Goal: Information Seeking & Learning: Learn about a topic

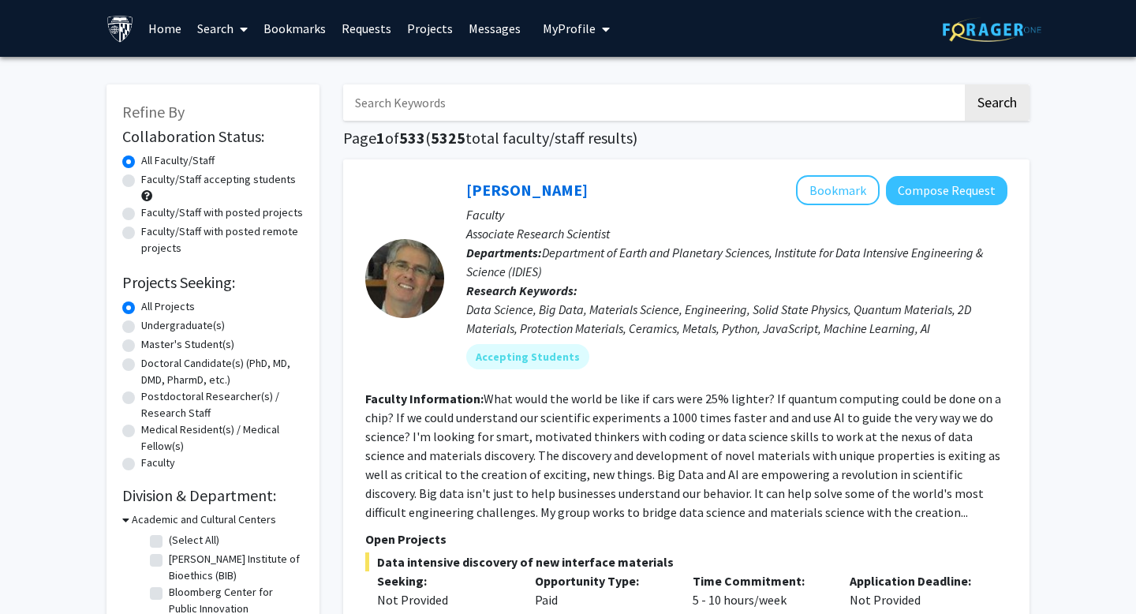
click at [432, 112] on input "Search Keywords" at bounding box center [652, 102] width 619 height 36
type input "[MEDICAL_DATA]"
click at [965, 84] on button "Search" at bounding box center [997, 102] width 65 height 36
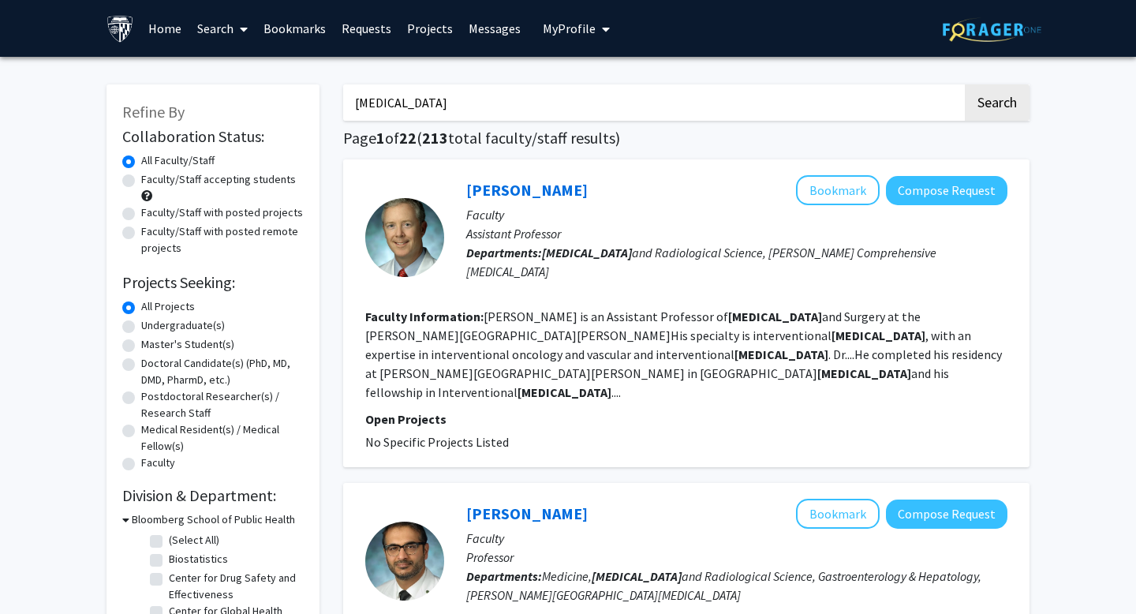
click at [141, 329] on label "Undergraduate(s)" at bounding box center [183, 325] width 84 height 17
click at [141, 327] on input "Undergraduate(s)" at bounding box center [146, 322] width 10 height 10
radio input "true"
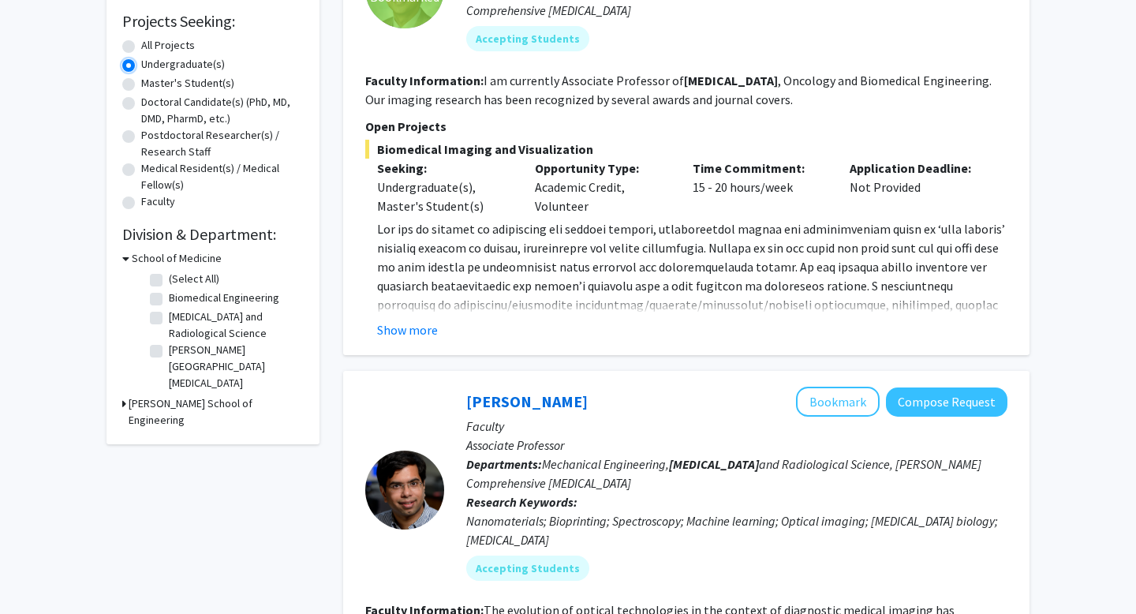
scroll to position [263, 0]
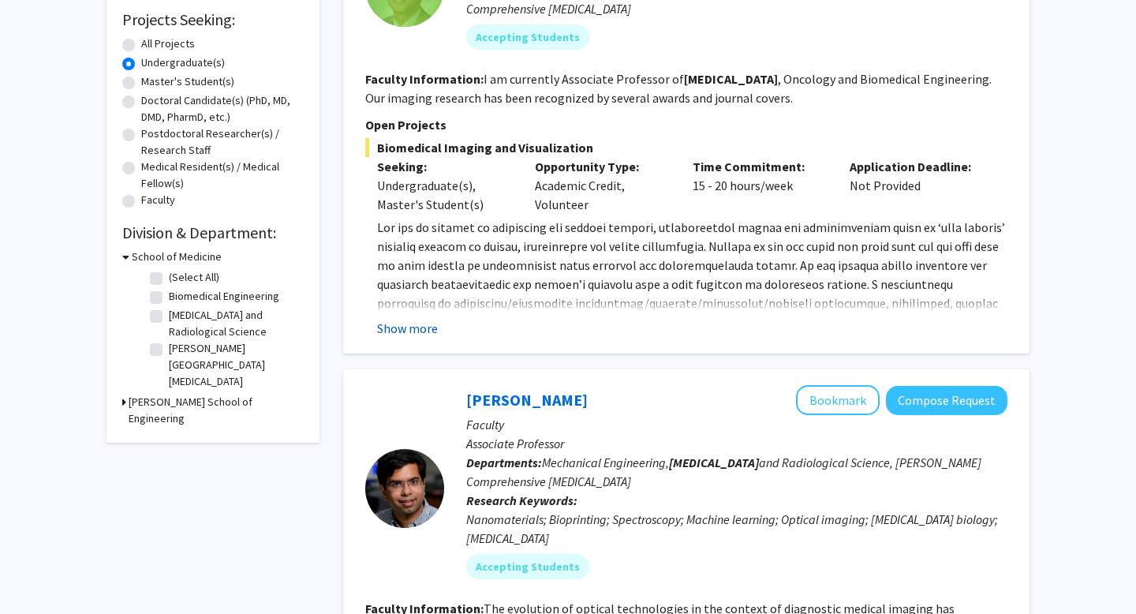
click at [401, 330] on button "Show more" at bounding box center [407, 328] width 61 height 19
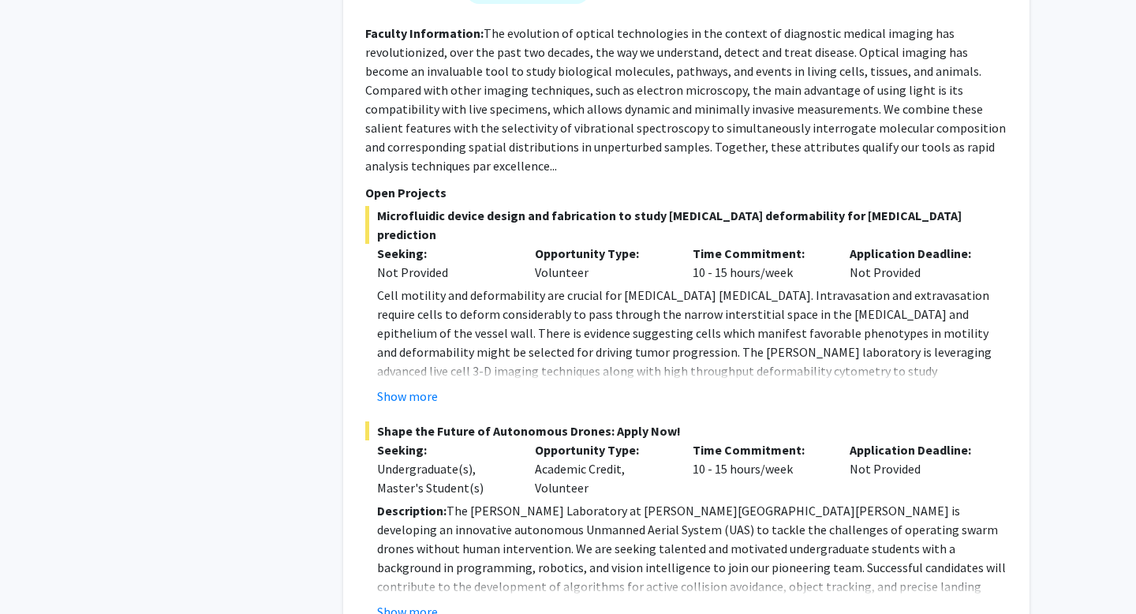
scroll to position [932, 0]
click at [409, 387] on button "Show more" at bounding box center [407, 396] width 61 height 19
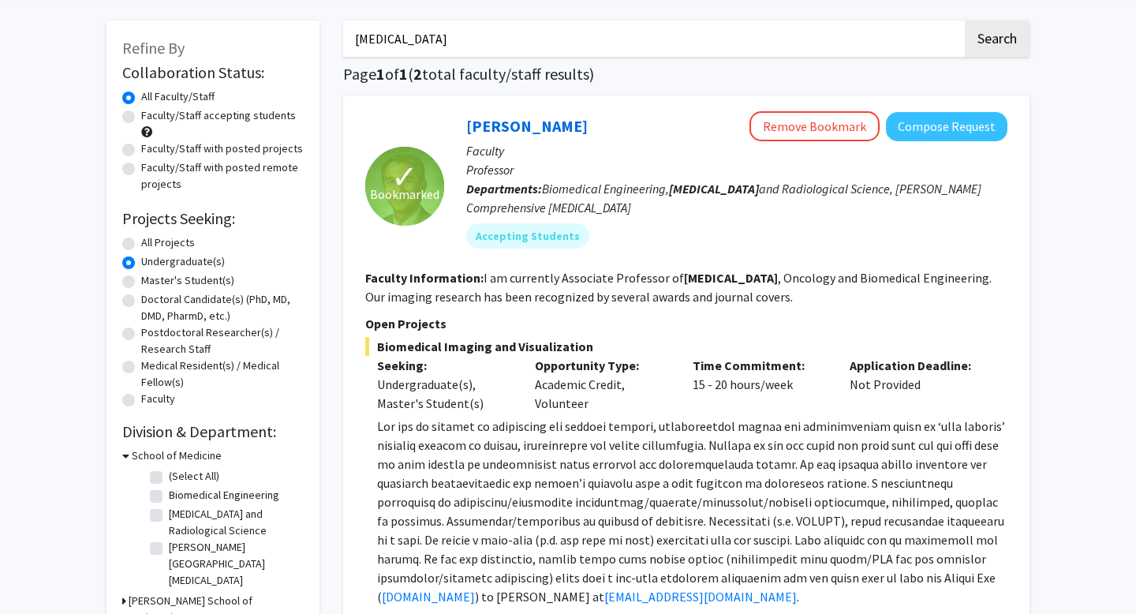
scroll to position [0, 0]
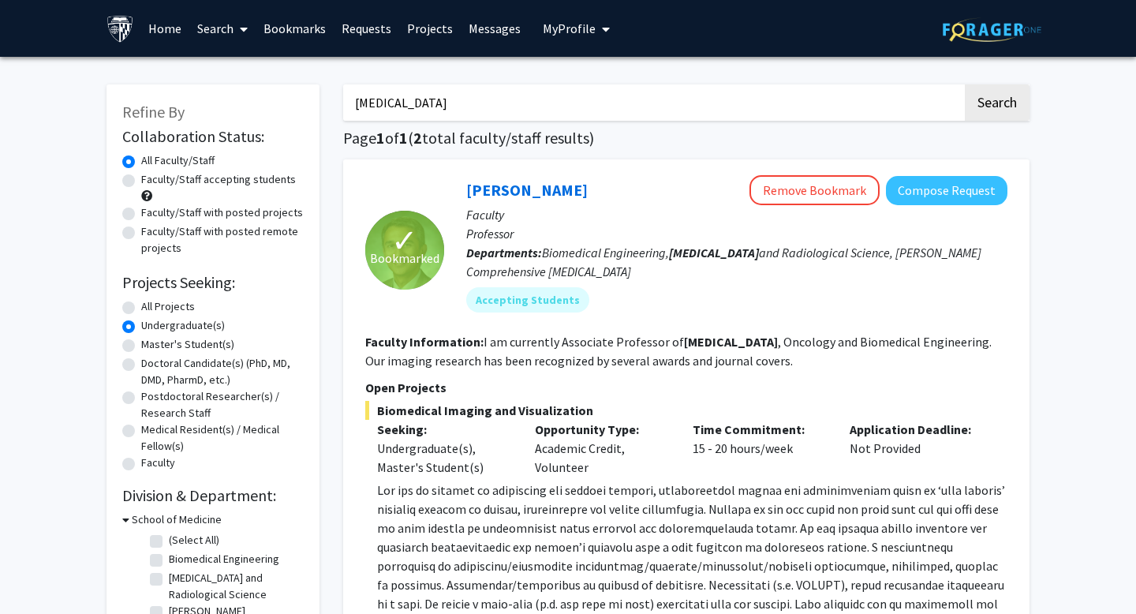
drag, startPoint x: 735, startPoint y: 100, endPoint x: 314, endPoint y: 100, distance: 420.5
radio input "true"
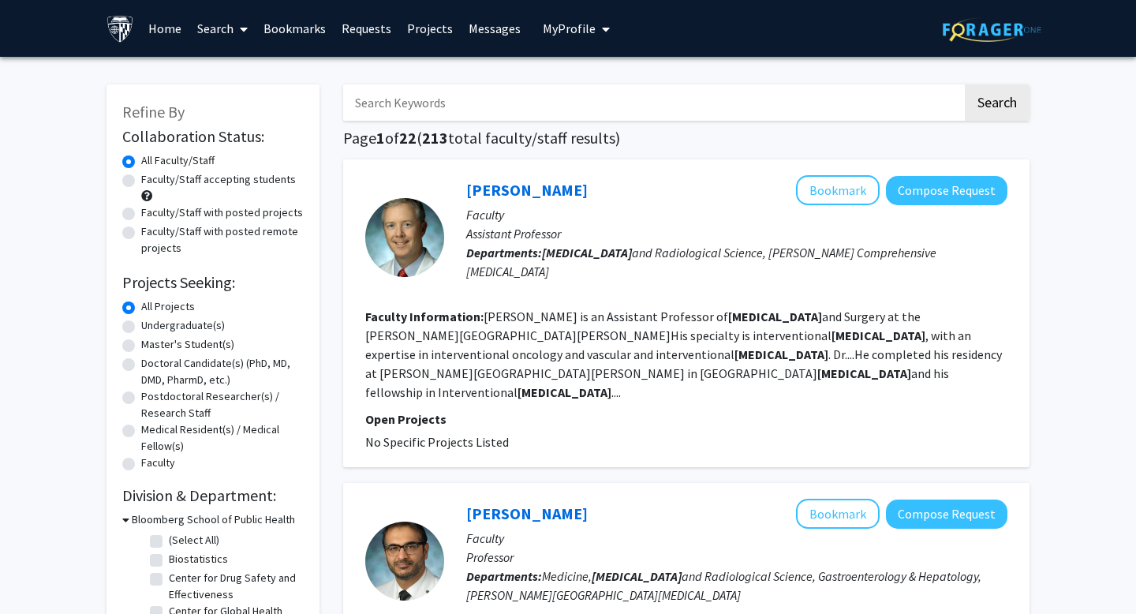
click at [141, 326] on label "Undergraduate(s)" at bounding box center [183, 325] width 84 height 17
click at [141, 326] on input "Undergraduate(s)" at bounding box center [146, 322] width 10 height 10
radio input "true"
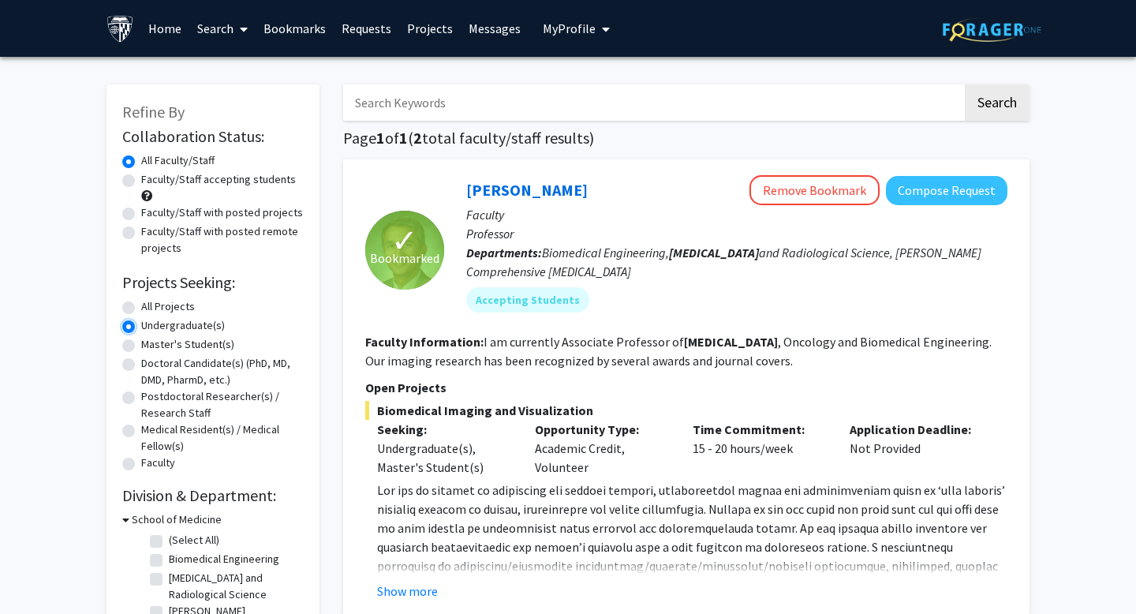
radio input "true"
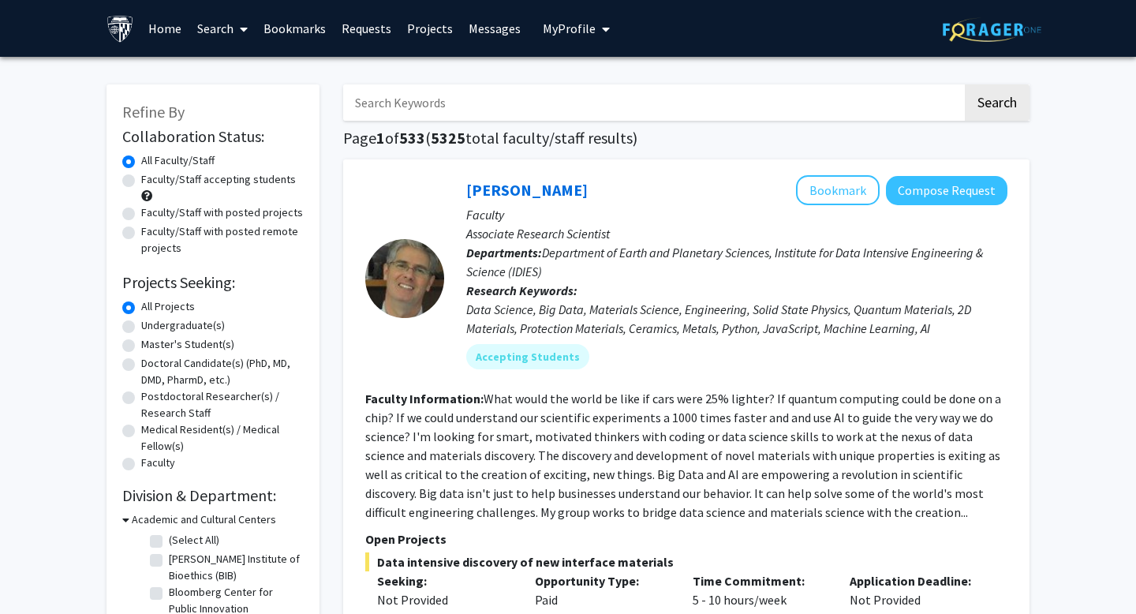
click at [141, 324] on label "Undergraduate(s)" at bounding box center [183, 325] width 84 height 17
click at [141, 324] on input "Undergraduate(s)" at bounding box center [146, 322] width 10 height 10
radio input "true"
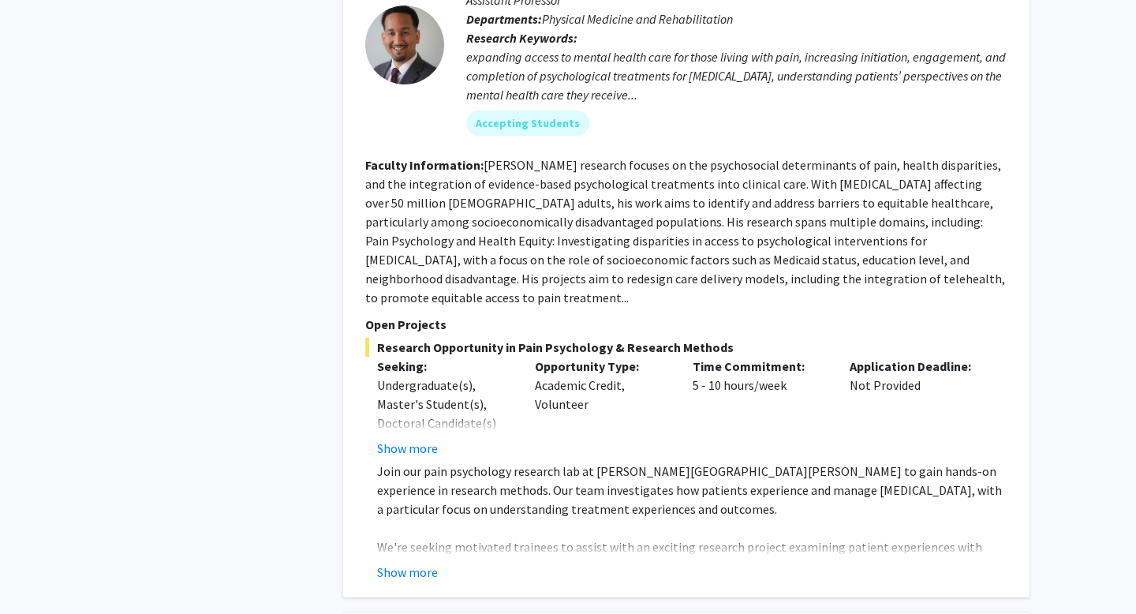
scroll to position [1176, 0]
click at [417, 438] on button "Show more" at bounding box center [407, 447] width 61 height 19
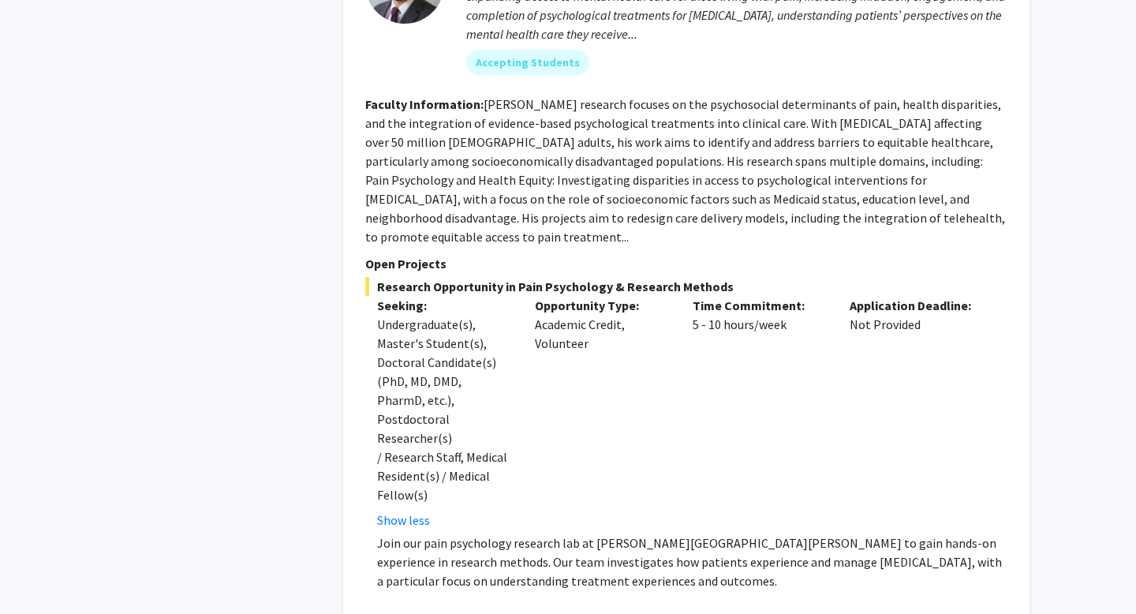
scroll to position [1324, 0]
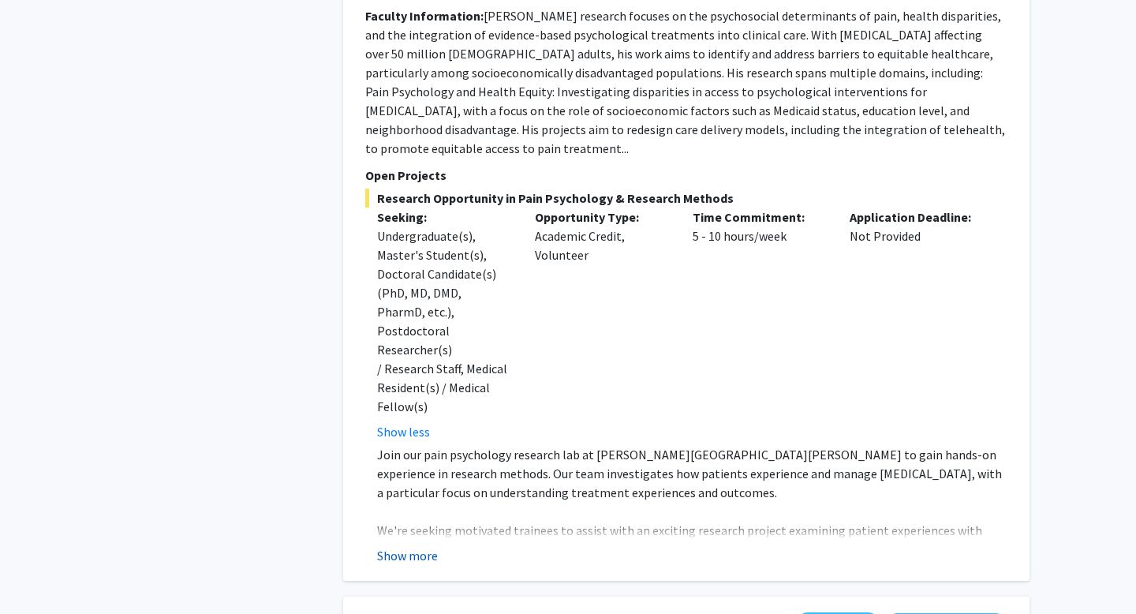
click at [428, 546] on button "Show more" at bounding box center [407, 555] width 61 height 19
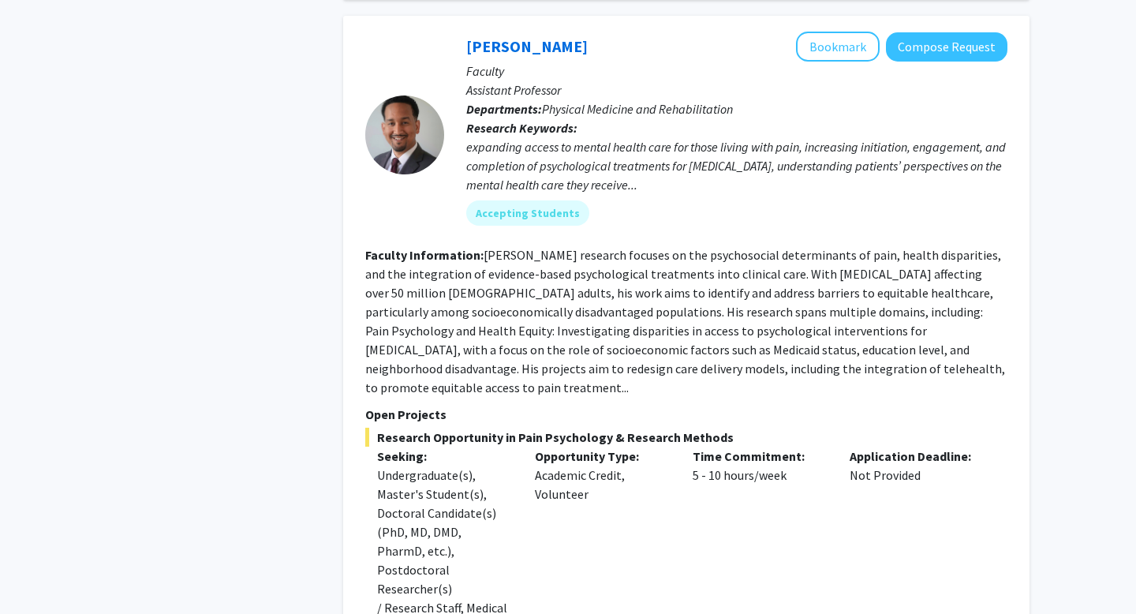
scroll to position [923, 0]
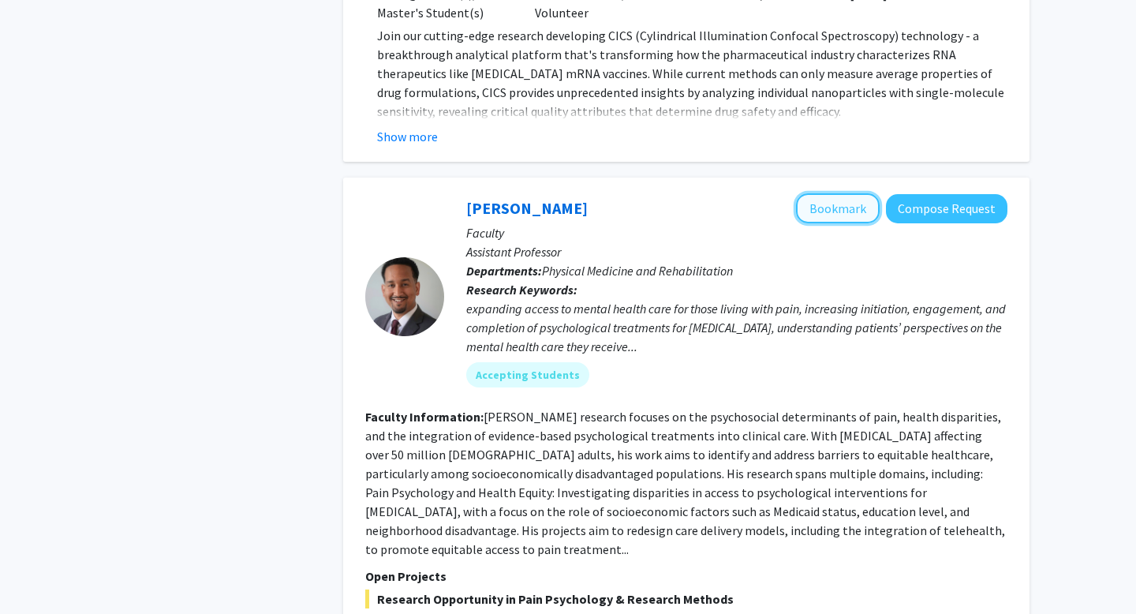
click at [840, 206] on button "Bookmark" at bounding box center [838, 208] width 84 height 30
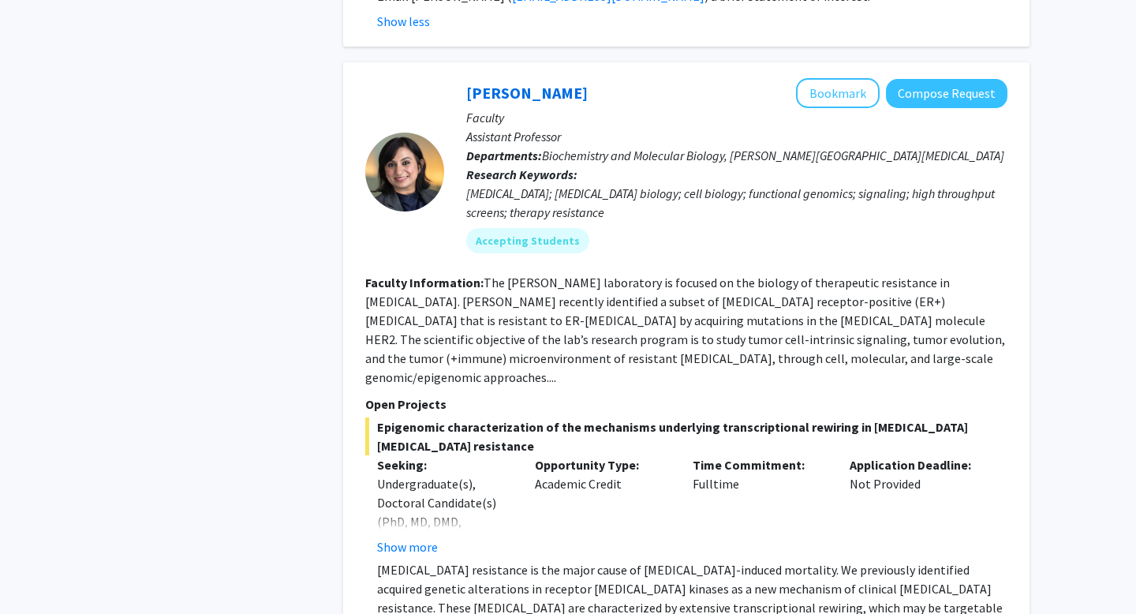
scroll to position [2137, 0]
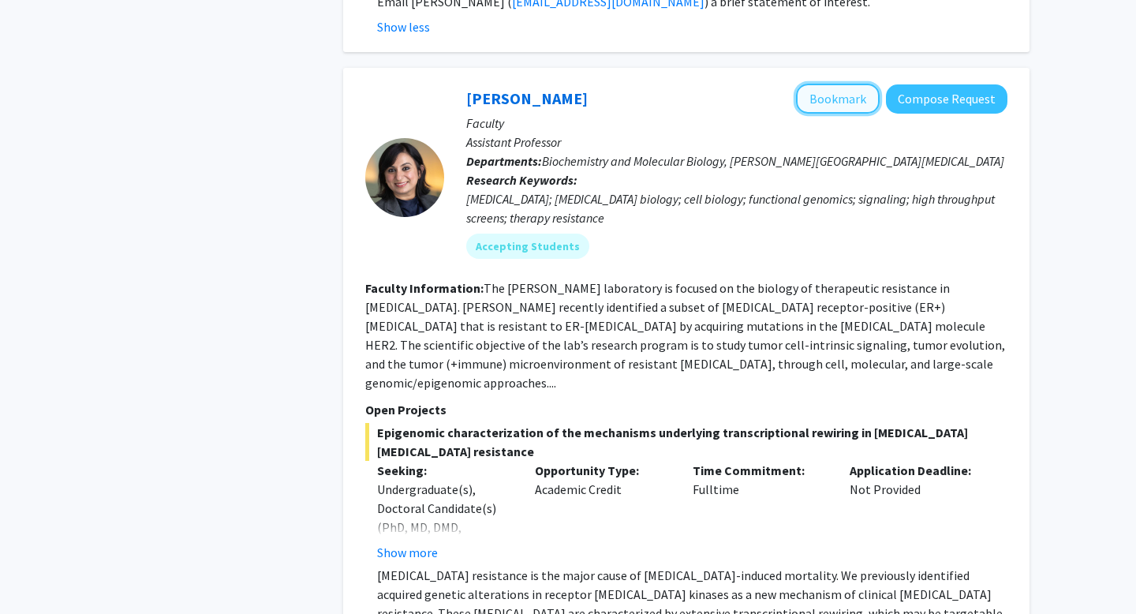
click at [854, 84] on button "Bookmark" at bounding box center [838, 99] width 84 height 30
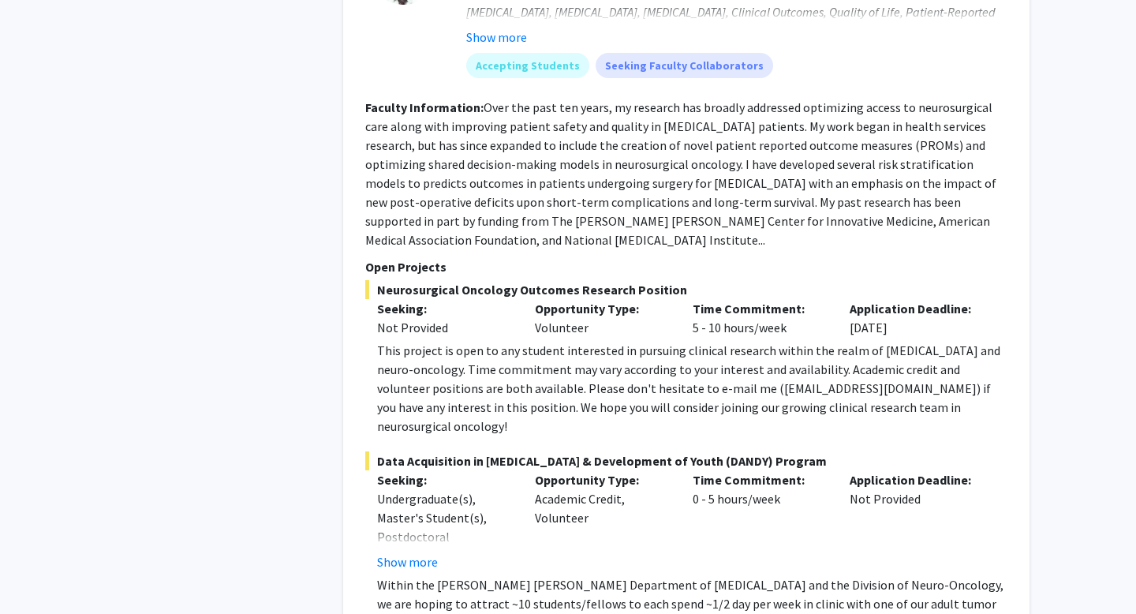
scroll to position [3567, 0]
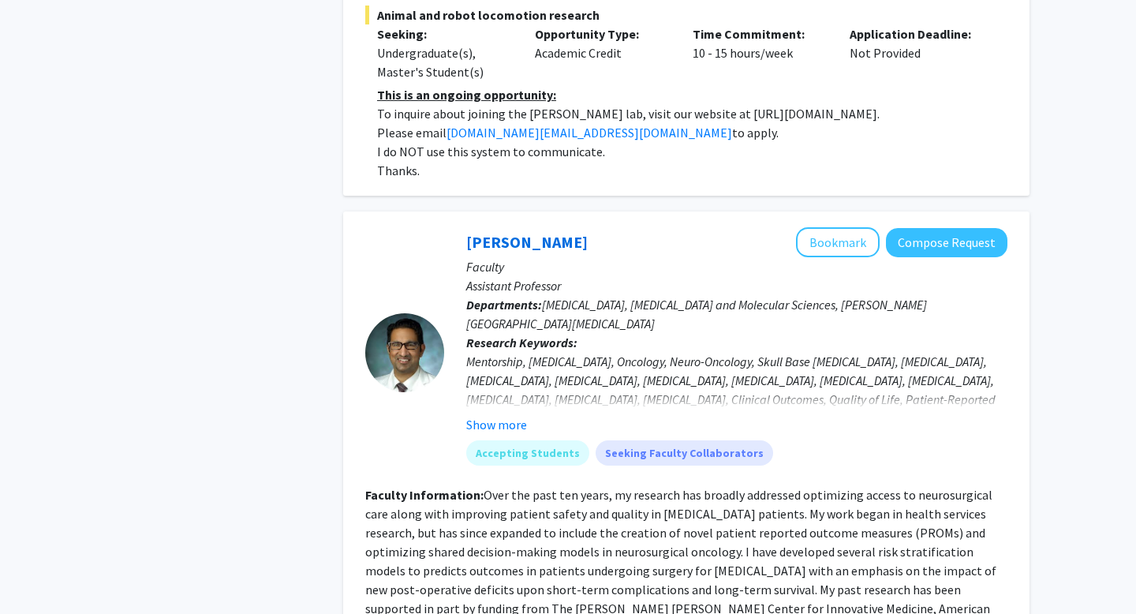
scroll to position [3164, 0]
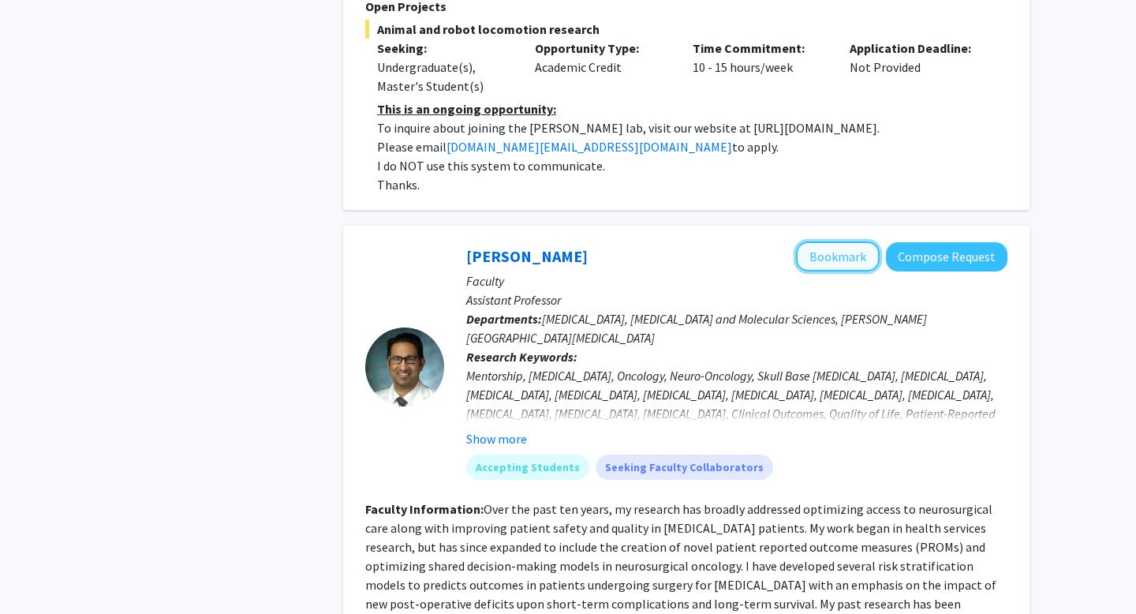
click at [840, 241] on button "Bookmark" at bounding box center [838, 256] width 84 height 30
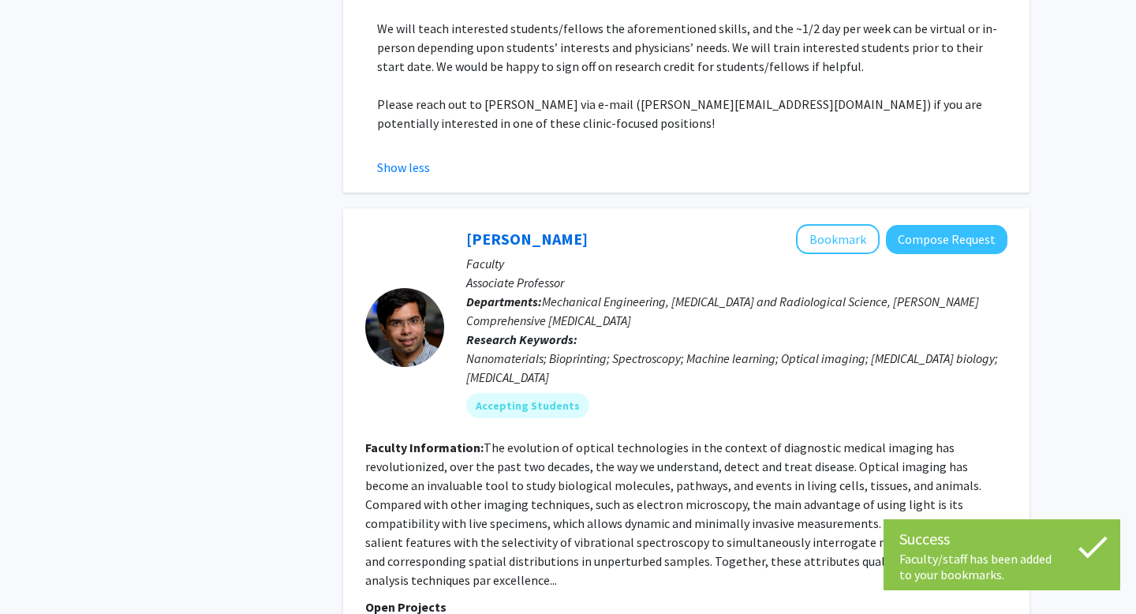
scroll to position [4284, 0]
